Goal: Find specific fact: Find contact information

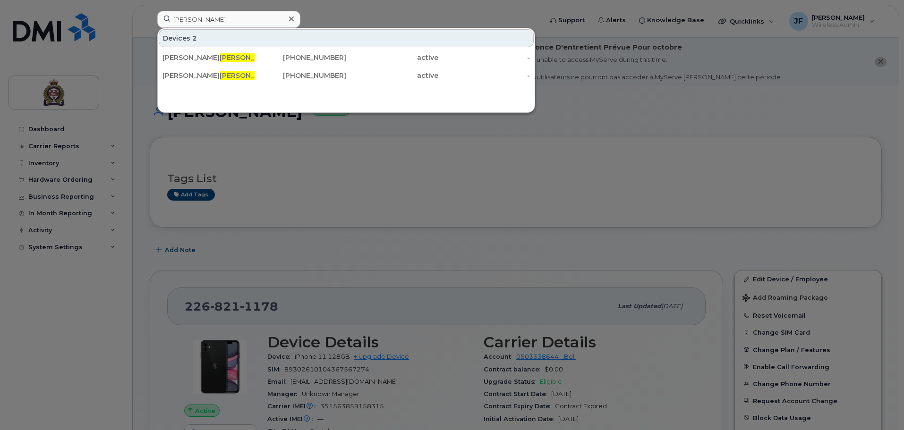
click at [232, 18] on input "hunt" at bounding box center [228, 19] width 143 height 17
type input "h"
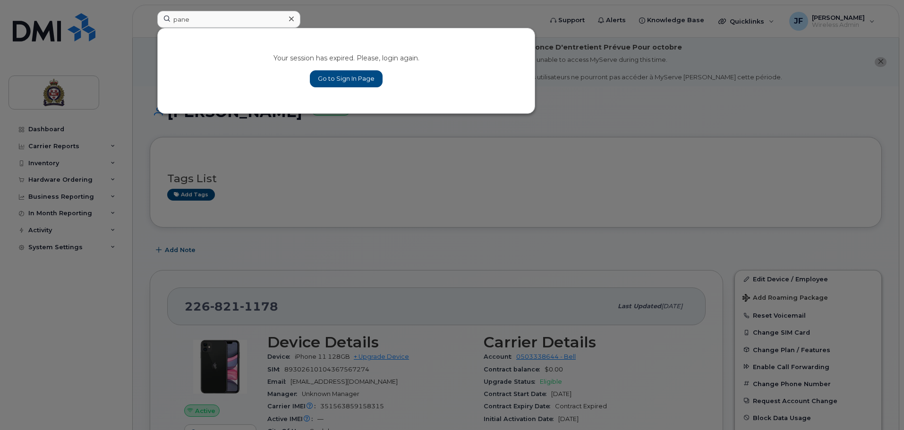
type input "pane"
click at [331, 72] on link "Go to Sign In Page" at bounding box center [346, 78] width 73 height 17
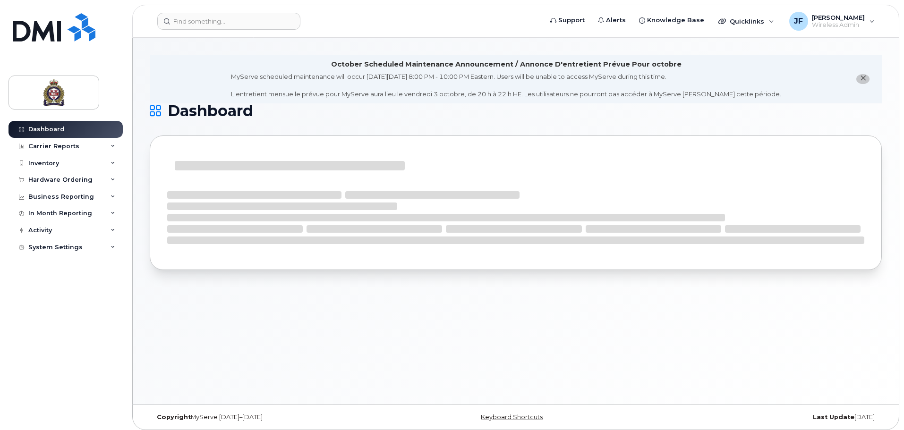
click at [196, 10] on header "Support Alerts Knowledge Base Quicklinks Suspend / Cancel Device Change SIM Car…" at bounding box center [515, 21] width 767 height 33
click at [197, 17] on input at bounding box center [228, 21] width 143 height 17
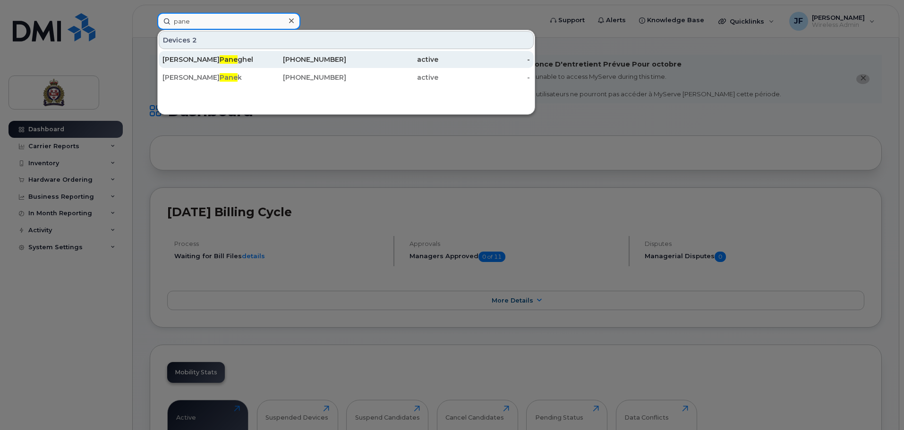
type input "pane"
click at [194, 54] on div "Tim Pane ghel" at bounding box center [209, 59] width 92 height 17
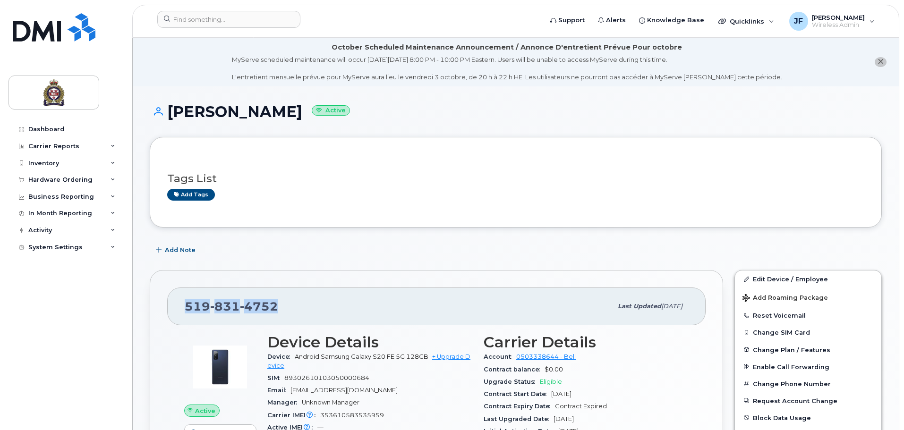
drag, startPoint x: 291, startPoint y: 311, endPoint x: 125, endPoint y: 290, distance: 167.6
copy span "[PHONE_NUMBER]"
